Goal: Task Accomplishment & Management: Use online tool/utility

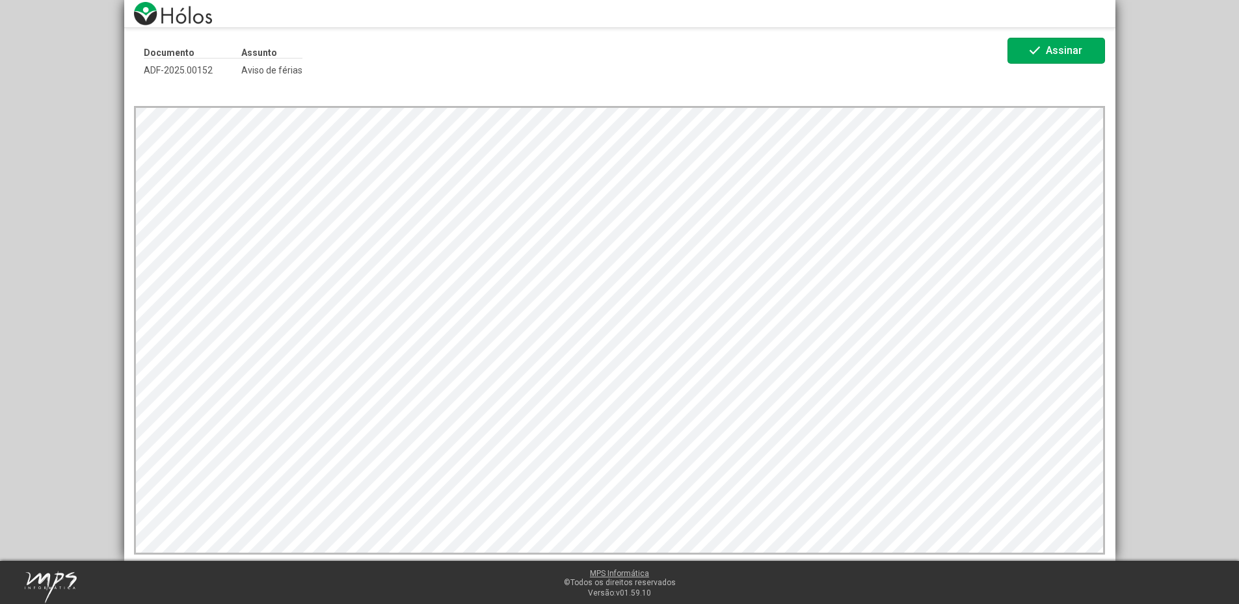
click at [1034, 55] on mat-icon "check" at bounding box center [1035, 51] width 16 height 16
click at [1044, 53] on span "check Assinar" at bounding box center [1056, 51] width 59 height 23
click at [1047, 49] on span "Assinar" at bounding box center [1064, 50] width 36 height 12
